Goal: Task Accomplishment & Management: Manage account settings

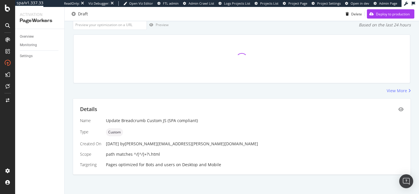
scroll to position [39, 0]
click at [398, 106] on div "Details" at bounding box center [241, 110] width 323 height 8
click at [401, 110] on icon "eye" at bounding box center [400, 109] width 5 height 5
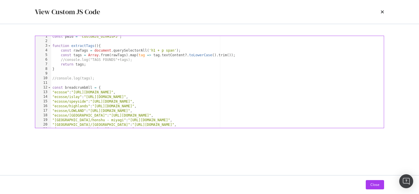
scroll to position [8, 0]
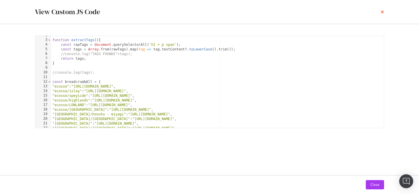
click at [381, 13] on icon "times" at bounding box center [381, 12] width 3 height 5
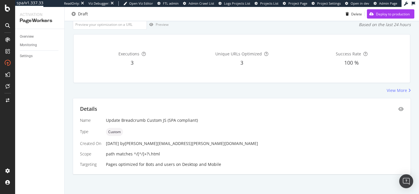
scroll to position [0, 0]
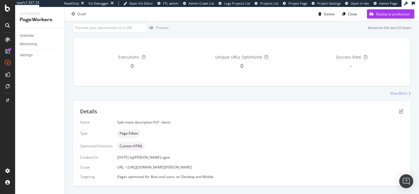
scroll to position [48, 0]
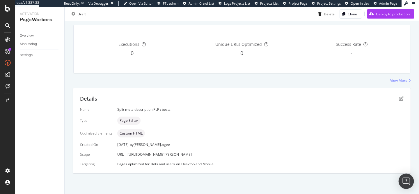
click at [405, 180] on img "Open Intercom Messenger" at bounding box center [406, 182] width 8 height 8
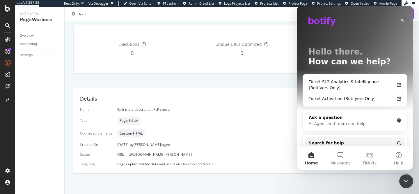
scroll to position [0, 0]
click at [335, 145] on span "Search for help" at bounding box center [325, 143] width 35 height 6
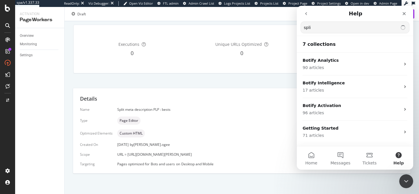
type input "split"
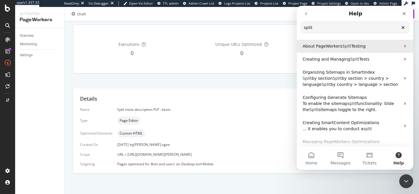
click at [337, 46] on span "About PageWorkers" at bounding box center [322, 46] width 40 height 5
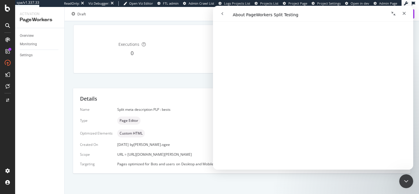
scroll to position [818, 0]
click at [310, 160] on link "Open in help center" at bounding box center [312, 161] width 47 height 5
click at [155, 54] on div "0" at bounding box center [131, 54] width 107 height 8
click at [407, 183] on icon "Close Intercom Messenger" at bounding box center [404, 180] width 7 height 7
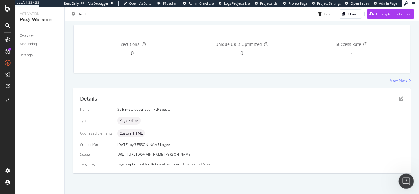
scroll to position [0, 0]
click at [402, 99] on icon "pen-to-square" at bounding box center [400, 98] width 5 height 5
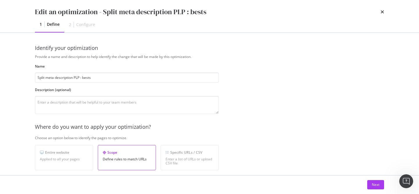
scroll to position [204, 0]
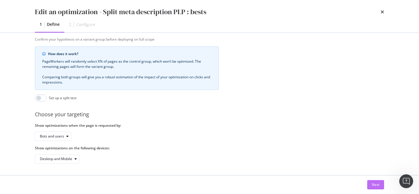
click at [377, 182] on div "Next" at bounding box center [375, 185] width 8 height 9
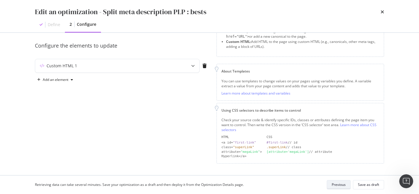
scroll to position [45, 0]
click at [165, 67] on div "Custom HTML 1" at bounding box center [105, 67] width 141 height 6
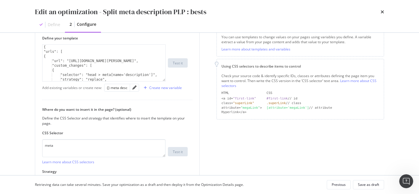
scroll to position [99, 0]
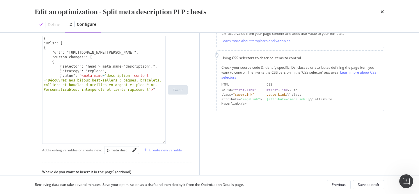
drag, startPoint x: 164, startPoint y: 72, endPoint x: 159, endPoint y: 142, distance: 70.2
click at [159, 142] on div "{ "urls": [ { "url": "https://atelier-amaya.com/fr/best-sellers", "custom_chang…" at bounding box center [103, 90] width 123 height 108
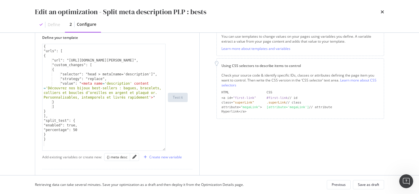
scroll to position [85, 0]
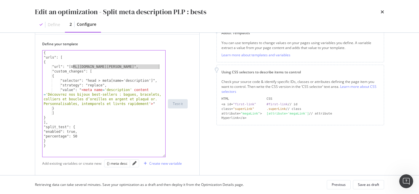
drag, startPoint x: 74, startPoint y: 66, endPoint x: 158, endPoint y: 67, distance: 84.9
click at [158, 67] on div "{ "urls": [ { "url": "https://atelier-amaya.com/fr/best-sellers", "custom_chang…" at bounding box center [103, 109] width 123 height 116
drag, startPoint x: 49, startPoint y: 96, endPoint x: 121, endPoint y: 95, distance: 72.7
click at [121, 95] on div "{ "urls": [ { "url": "https://atelier-amaya.com/fr/best-sellers", "custom_chang…" at bounding box center [103, 109] width 123 height 116
type textarea ""value": "<meta name='description' content='Découvrez nos bijoux best-sellers :…"
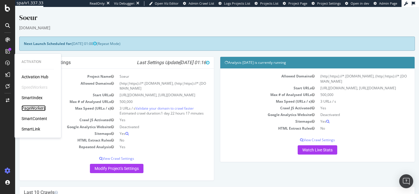
click at [35, 107] on div "PageWorkers" at bounding box center [34, 109] width 24 height 6
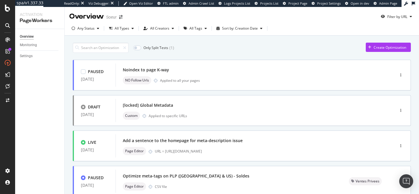
click at [185, 75] on div "Noindex to page K-way NO Follow Urls Applied to all your pages" at bounding box center [246, 75] width 247 height 19
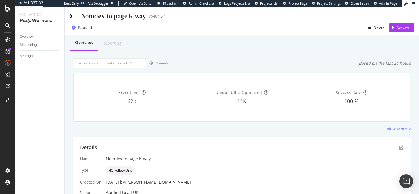
click at [70, 17] on icon at bounding box center [70, 16] width 3 height 4
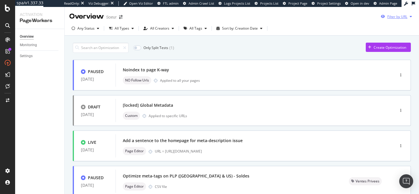
click at [401, 15] on div "Filter by URL" at bounding box center [397, 16] width 20 height 5
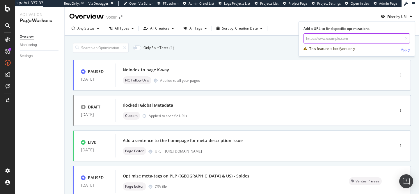
click at [375, 35] on input "url" at bounding box center [356, 38] width 106 height 10
paste input "[URL][DOMAIN_NAME]"
type input "[URL][DOMAIN_NAME]"
click at [404, 53] on div "Apply" at bounding box center [405, 49] width 9 height 9
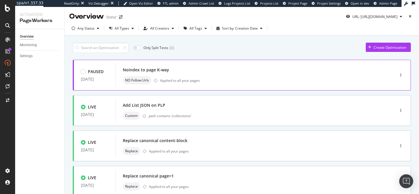
click at [266, 87] on div "PAUSED 10 Sep. 2025 Noindex to page K-way NO Follow Urls Applied to all your pa…" at bounding box center [242, 75] width 338 height 31
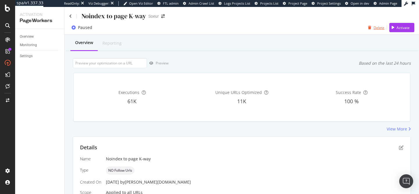
click at [374, 25] on div "Delete" at bounding box center [378, 27] width 11 height 5
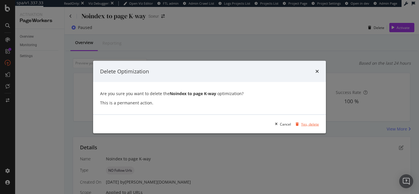
click at [305, 124] on div "Yes, delete" at bounding box center [310, 124] width 18 height 5
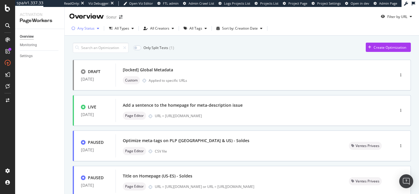
click at [92, 29] on div "Any Status" at bounding box center [85, 28] width 17 height 3
click at [89, 50] on div "( 14 )" at bounding box center [92, 50] width 6 height 5
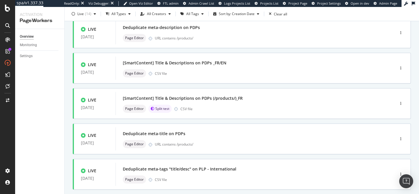
scroll to position [150, 0]
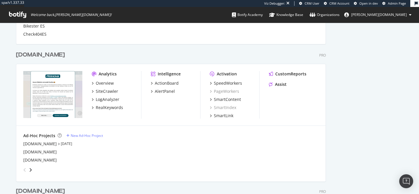
scroll to position [448, 0]
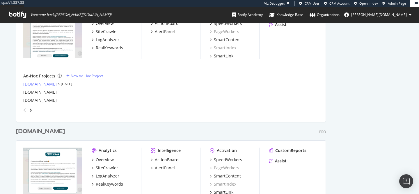
click at [32, 85] on div "alltricks.co.uk" at bounding box center [39, 84] width 33 height 6
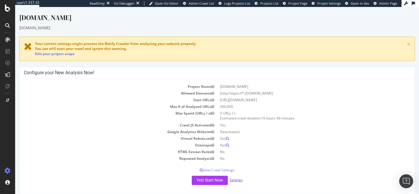
click at [235, 182] on link "Settings" at bounding box center [235, 180] width 13 height 5
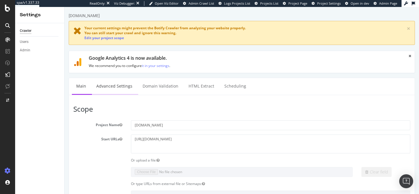
click at [107, 85] on link "Advanced Settings" at bounding box center [114, 86] width 45 height 16
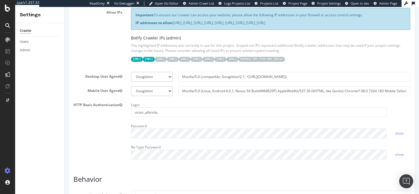
scroll to position [160, 0]
click at [146, 82] on select "Botify Googlebot Chrome Firefox Edge Custom" at bounding box center [152, 77] width 42 height 10
select select "Mozilla/5.0 (compatible; botify; http://botify.com)"
click at [131, 75] on select "Botify Googlebot Chrome Firefox Edge Custom" at bounding box center [152, 77] width 42 height 10
type input "Mozilla/5.0 (compatible; botify; http://botify.com)"
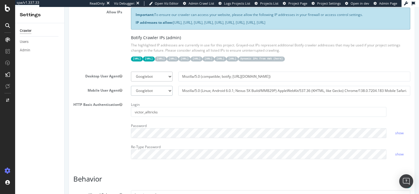
click at [153, 96] on select "Botify Googlebot Safari iPhone Safari iPad Chrome Android Custom" at bounding box center [152, 91] width 42 height 10
select select "Mozilla/5.0 Mobile (compatible; botify; http://botify.com)"
click at [131, 89] on select "Botify Googlebot Safari iPhone Safari iPad Chrome Android Custom" at bounding box center [152, 91] width 42 height 10
type input "Mozilla/5.0 Mobile (compatible; botify; http://botify.com)"
